Goal: Find specific page/section: Find specific page/section

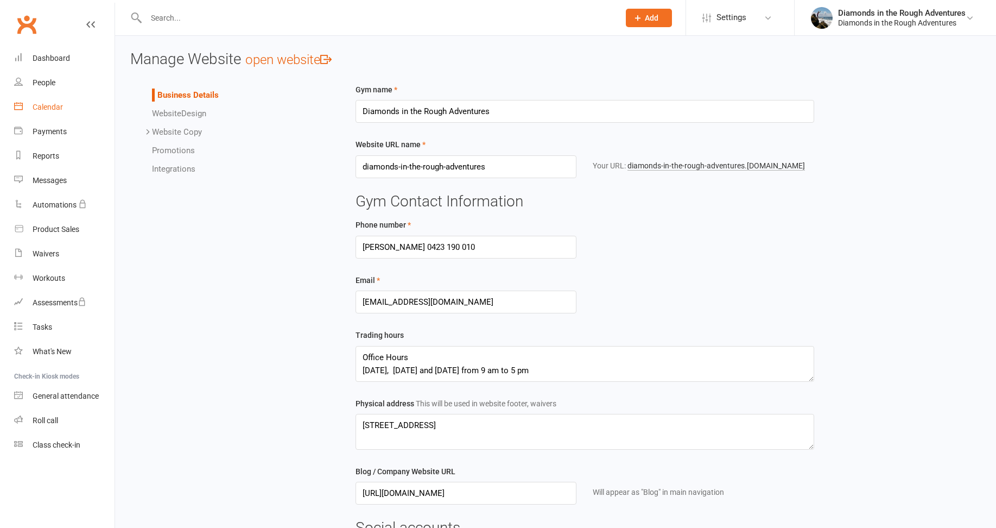
click at [53, 109] on div "Calendar" at bounding box center [48, 107] width 30 height 9
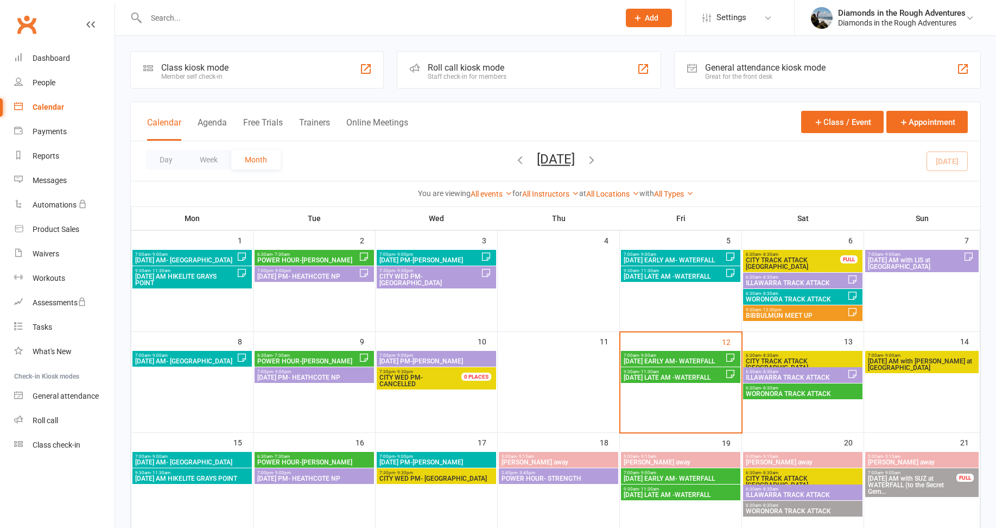
click at [813, 376] on span "ILLAWARRA TRACK ATTACK" at bounding box center [796, 377] width 102 height 7
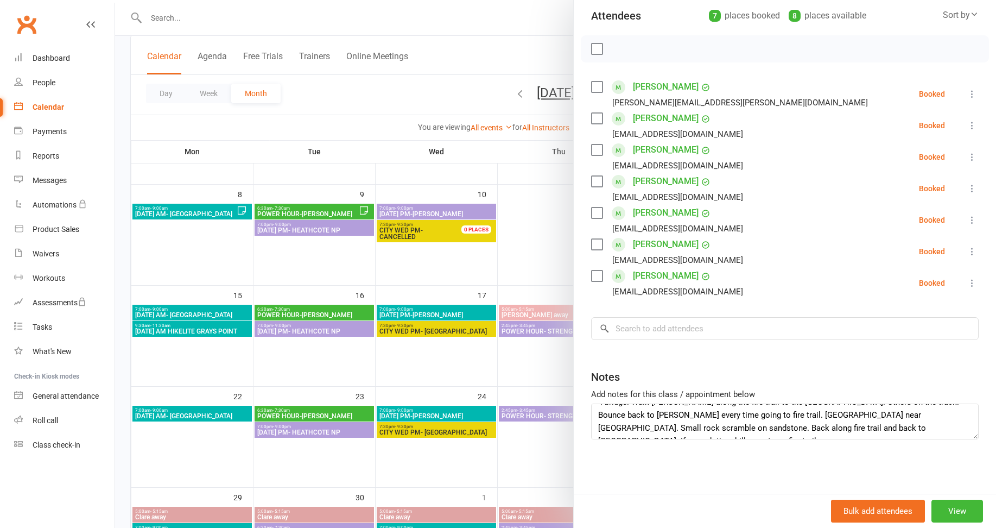
scroll to position [163, 0]
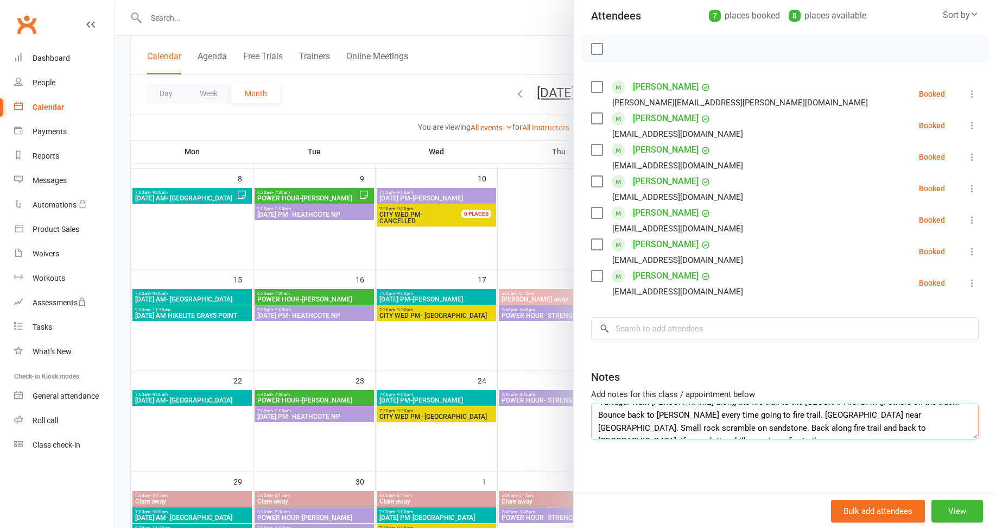
click at [880, 428] on textarea "From [GEOGRAPHIC_DATA] down to train station. [GEOGRAPHIC_DATA] - loops from no…" at bounding box center [785, 421] width 388 height 36
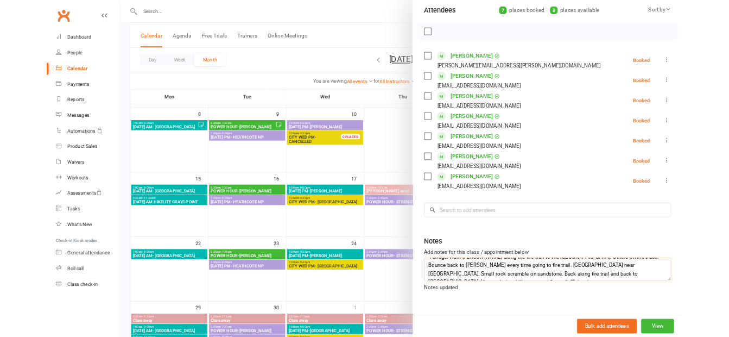
scroll to position [34, 0]
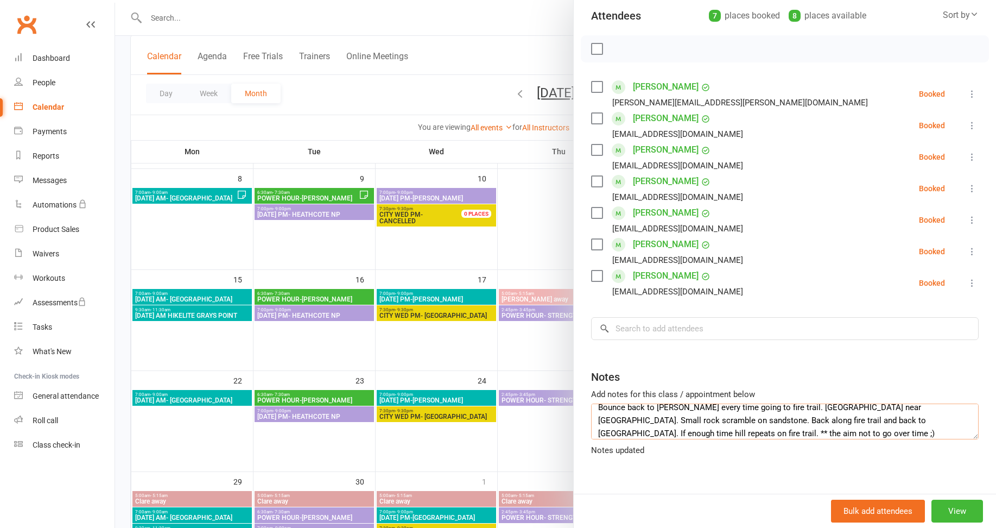
type textarea "From [GEOGRAPHIC_DATA] down to train station. [GEOGRAPHIC_DATA] - loops from no…"
click at [679, 454] on div "Class kiosk mode Roll call 6:30 AM - 8:30 AM, [DATE] with [PERSON_NAME] at [GEO…" at bounding box center [785, 207] width 422 height 571
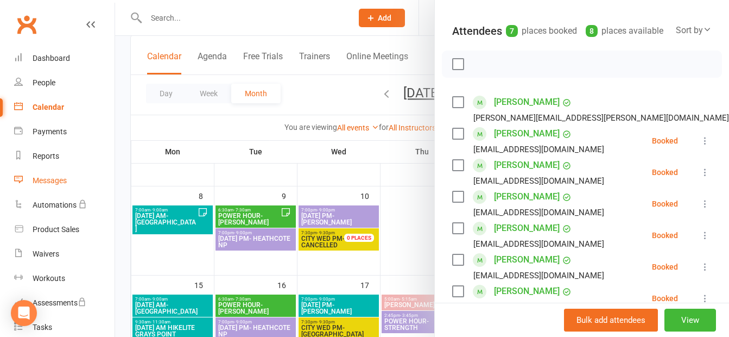
click at [73, 184] on link "Messages" at bounding box center [64, 180] width 100 height 24
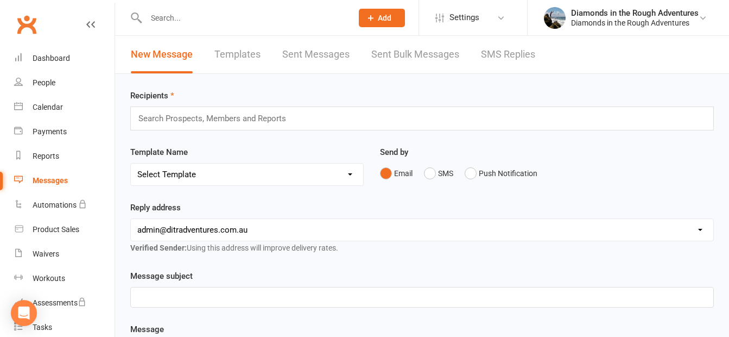
click at [232, 55] on link "Templates" at bounding box center [237, 54] width 46 height 37
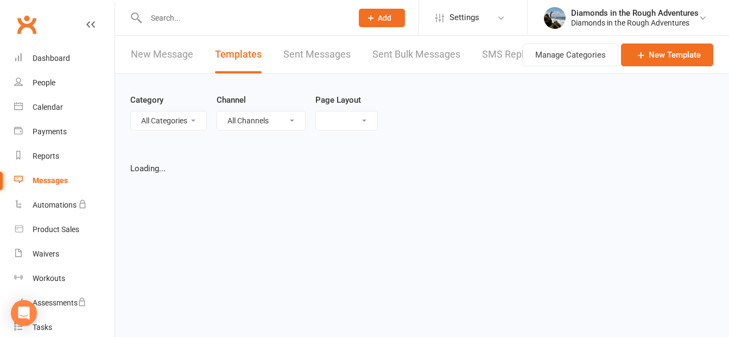
select select "list"
select select "100"
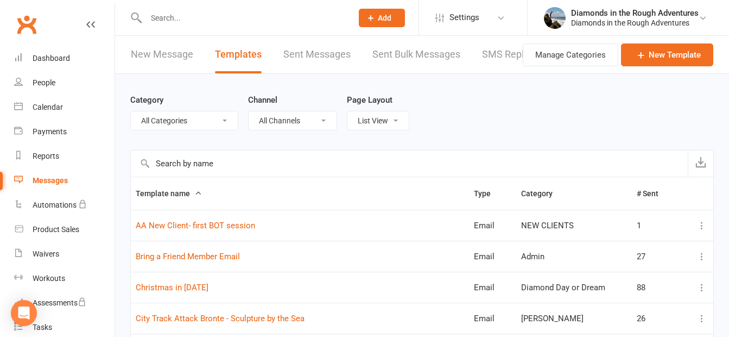
drag, startPoint x: 167, startPoint y: 115, endPoint x: 170, endPoint y: 121, distance: 6.8
click at [167, 116] on select "All Categories (No category) Admin [PERSON_NAME] Day or Dream General [PERSON_N…" at bounding box center [184, 120] width 107 height 18
select select "13078"
click at [131, 111] on select "All Categories (No category) Admin [PERSON_NAME] Day or Dream General [PERSON_N…" at bounding box center [184, 120] width 107 height 18
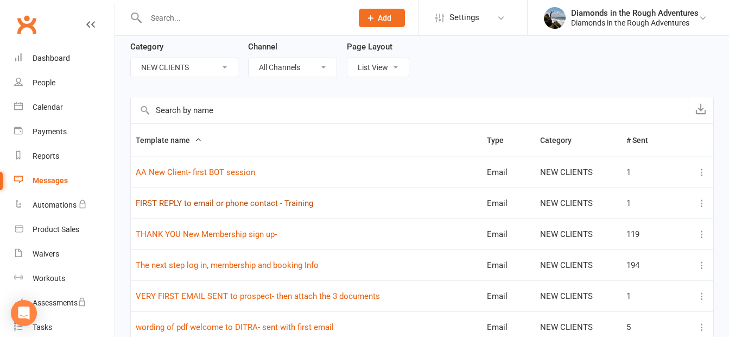
scroll to position [109, 0]
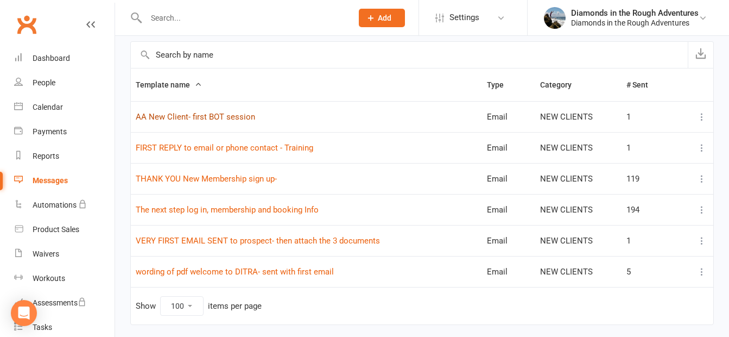
click at [218, 119] on link "AA New Client- first BOT session" at bounding box center [195, 117] width 119 height 10
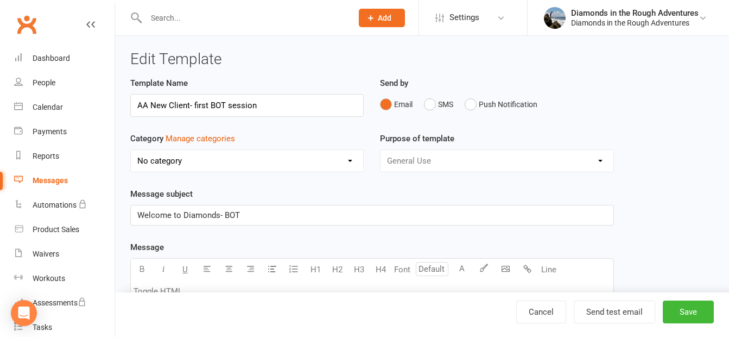
select select "13078"
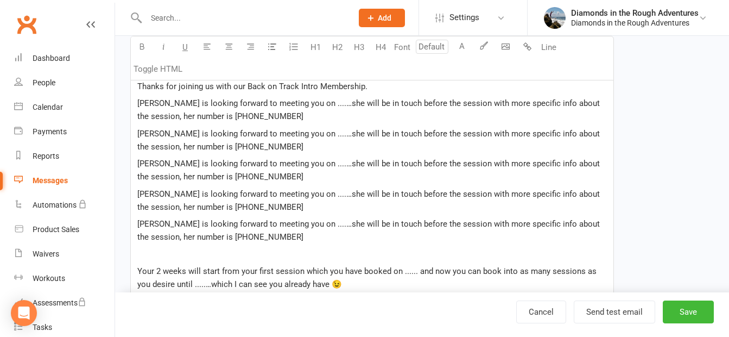
scroll to position [271, 0]
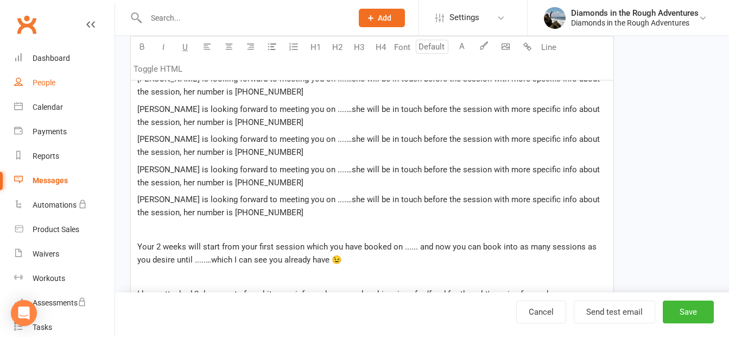
click at [43, 80] on div "People" at bounding box center [44, 82] width 23 height 9
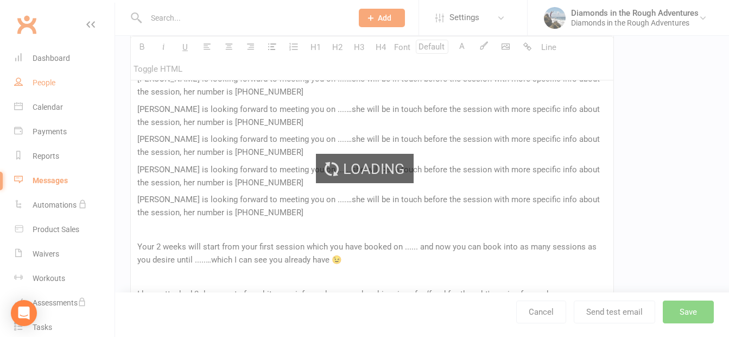
select select "100"
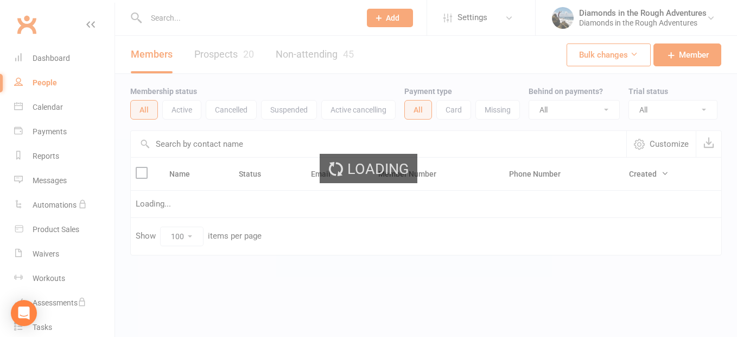
click at [165, 19] on ui-view "Prospect Member Non-attending contact Class / event Appointment Task Membership…" at bounding box center [368, 150] width 737 height 295
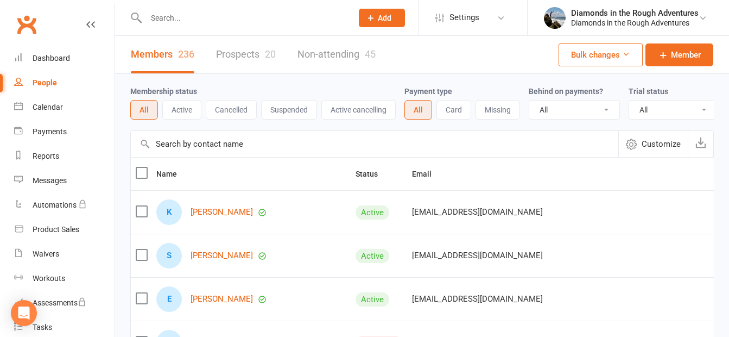
click at [176, 17] on input "text" at bounding box center [244, 17] width 202 height 15
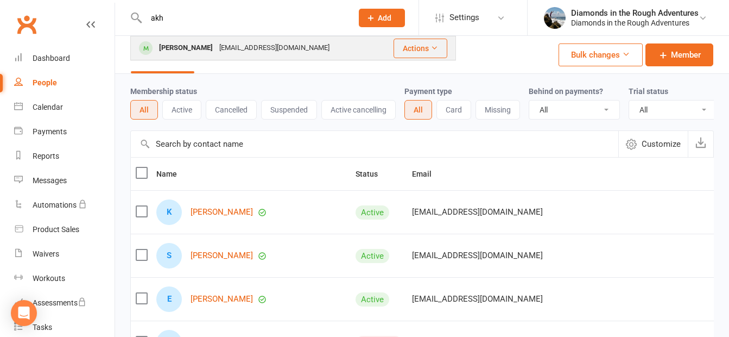
type input "akh"
click at [183, 52] on div "[PERSON_NAME]" at bounding box center [186, 48] width 60 height 16
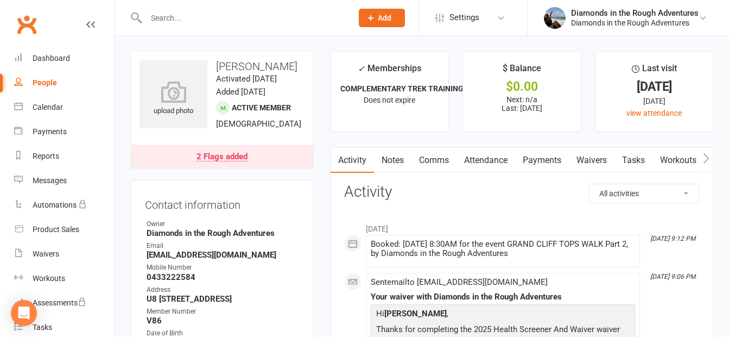
click at [170, 18] on input "text" at bounding box center [244, 17] width 202 height 15
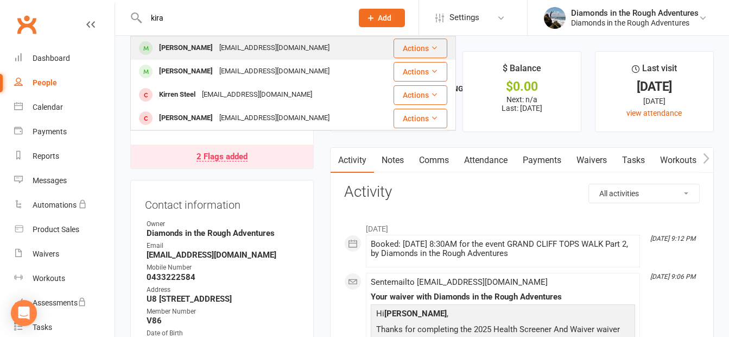
type input "kira"
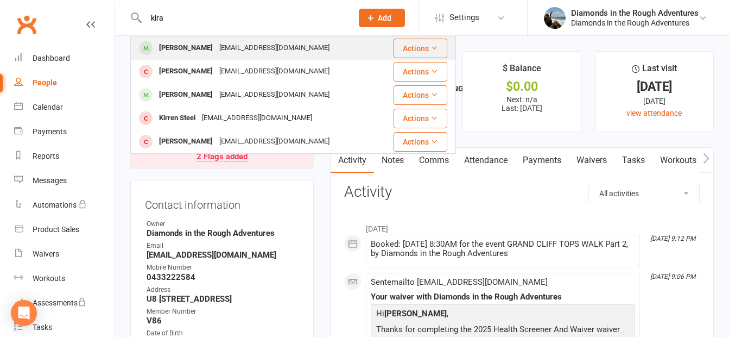
click at [174, 52] on div "[PERSON_NAME]" at bounding box center [186, 48] width 60 height 16
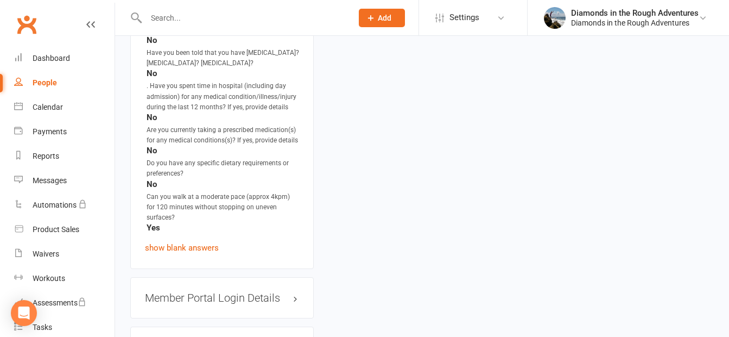
scroll to position [1303, 0]
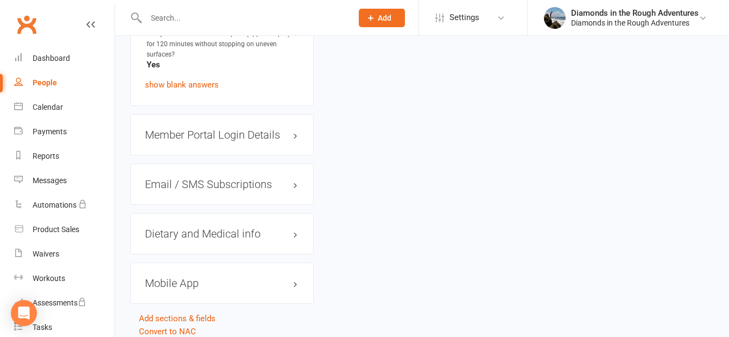
click at [248, 141] on h3 "Member Portal Login Details" at bounding box center [222, 135] width 154 height 12
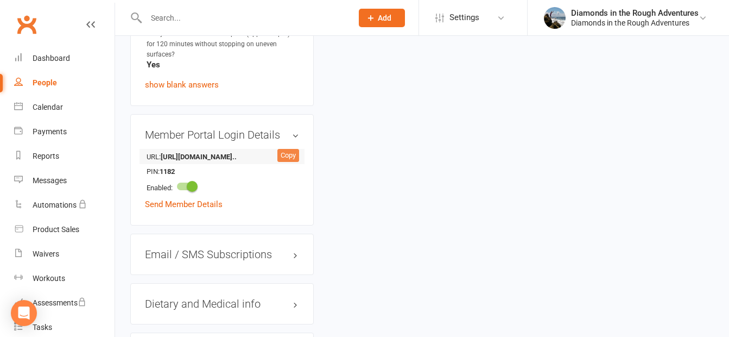
click at [288, 162] on div "Copy" at bounding box center [288, 155] width 22 height 13
